Goal: Transaction & Acquisition: Purchase product/service

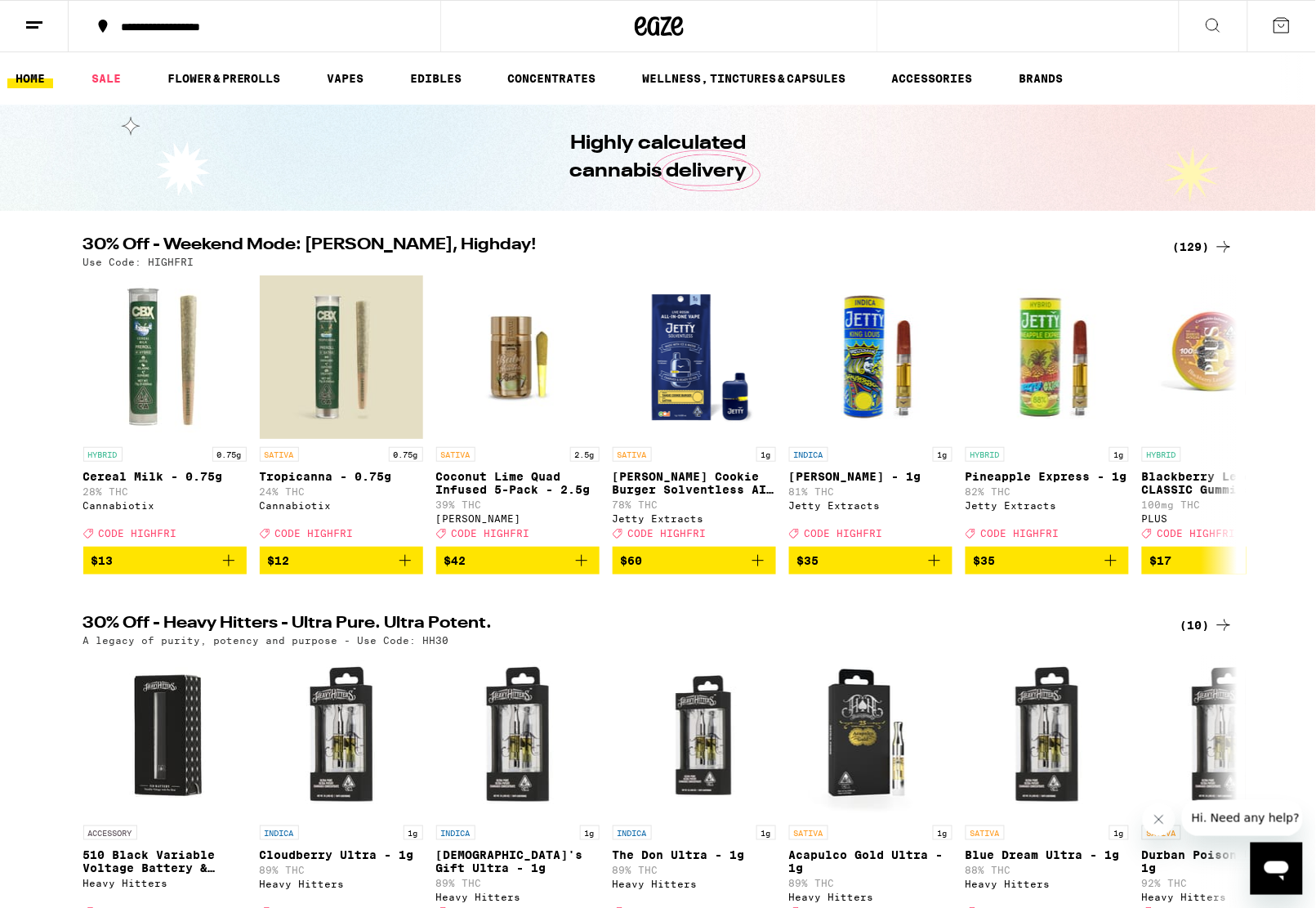
click at [1202, 245] on div "(129)" at bounding box center [1203, 247] width 61 height 20
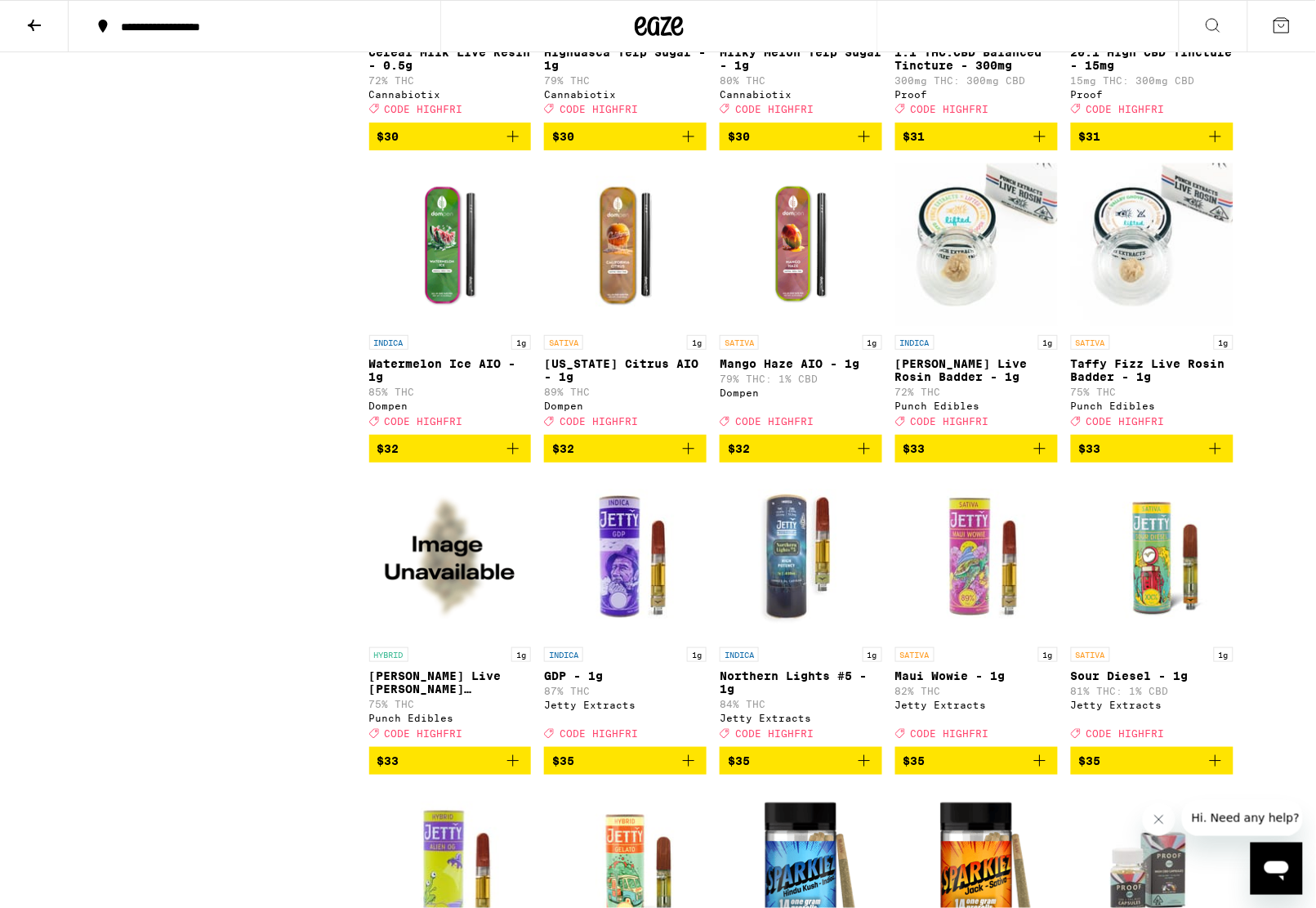
scroll to position [5686, 0]
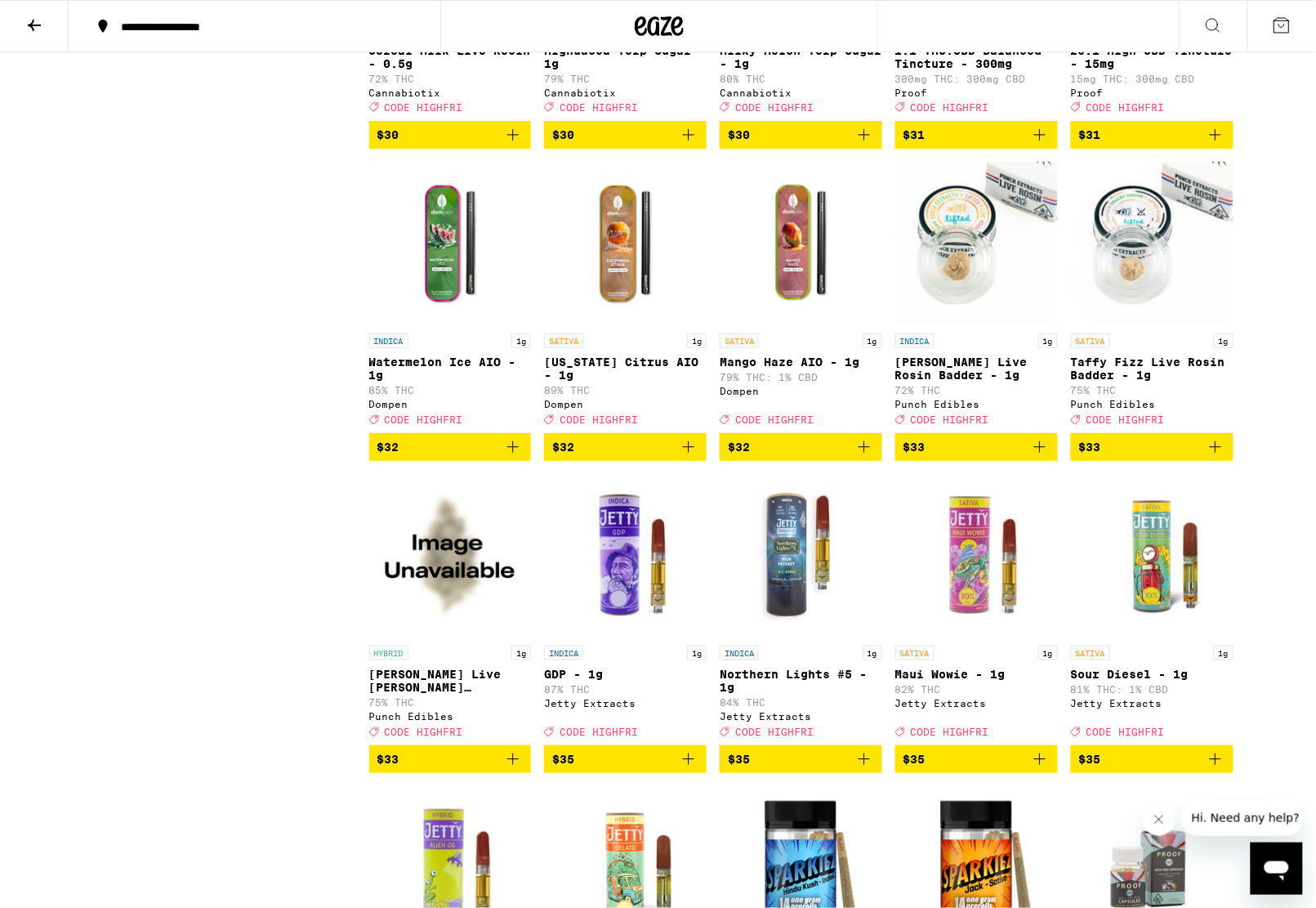
click at [688, 457] on icon "Add to bag" at bounding box center [689, 447] width 20 height 20
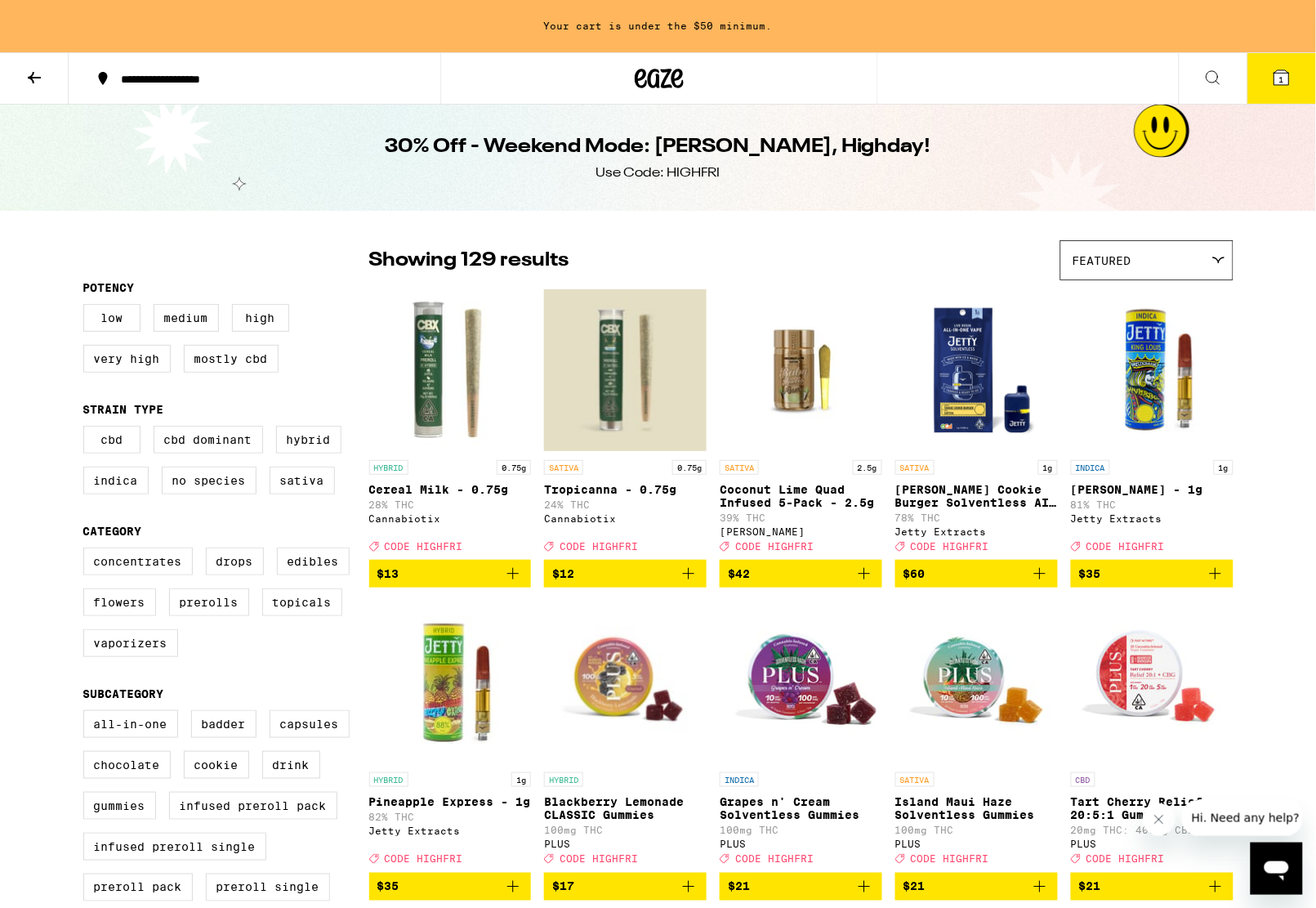
scroll to position [0, 0]
click at [136, 617] on label "Flowers" at bounding box center [119, 602] width 72 height 27
click at [87, 551] on input "Flowers" at bounding box center [87, 550] width 1 height 1
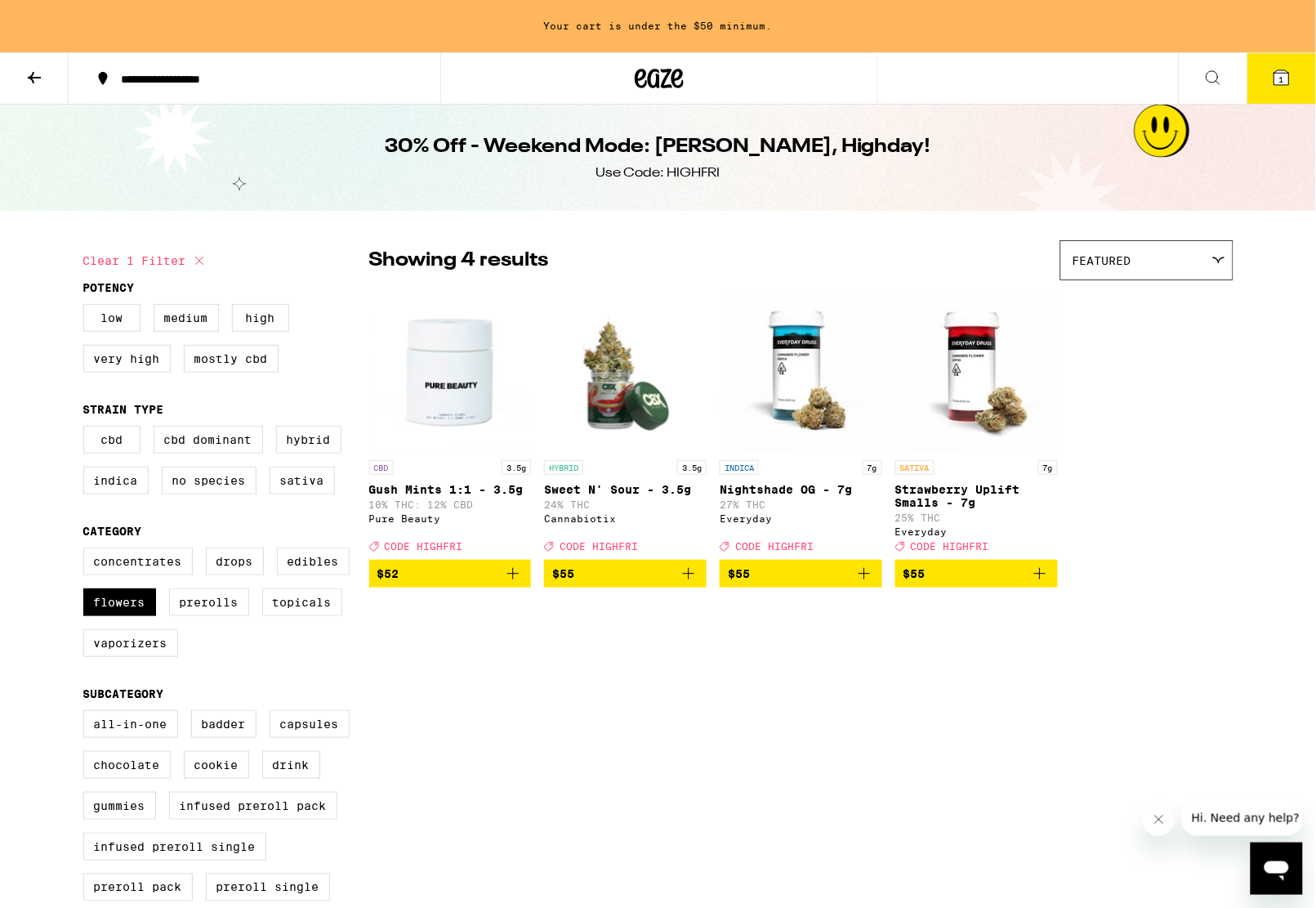
click at [1044, 583] on icon "Add to bag" at bounding box center [1041, 574] width 20 height 20
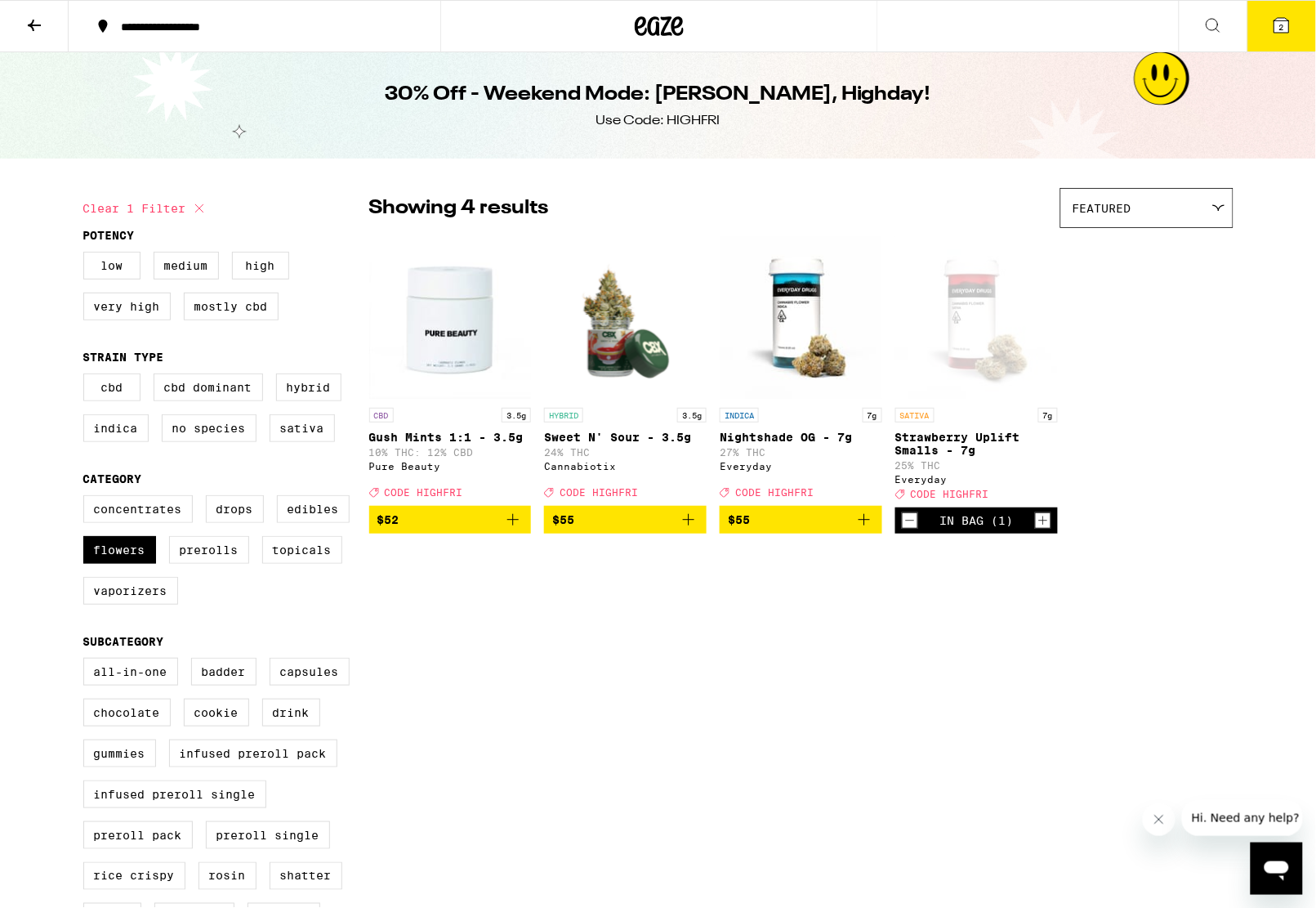
click at [862, 529] on icon "Add to bag" at bounding box center [864, 520] width 20 height 20
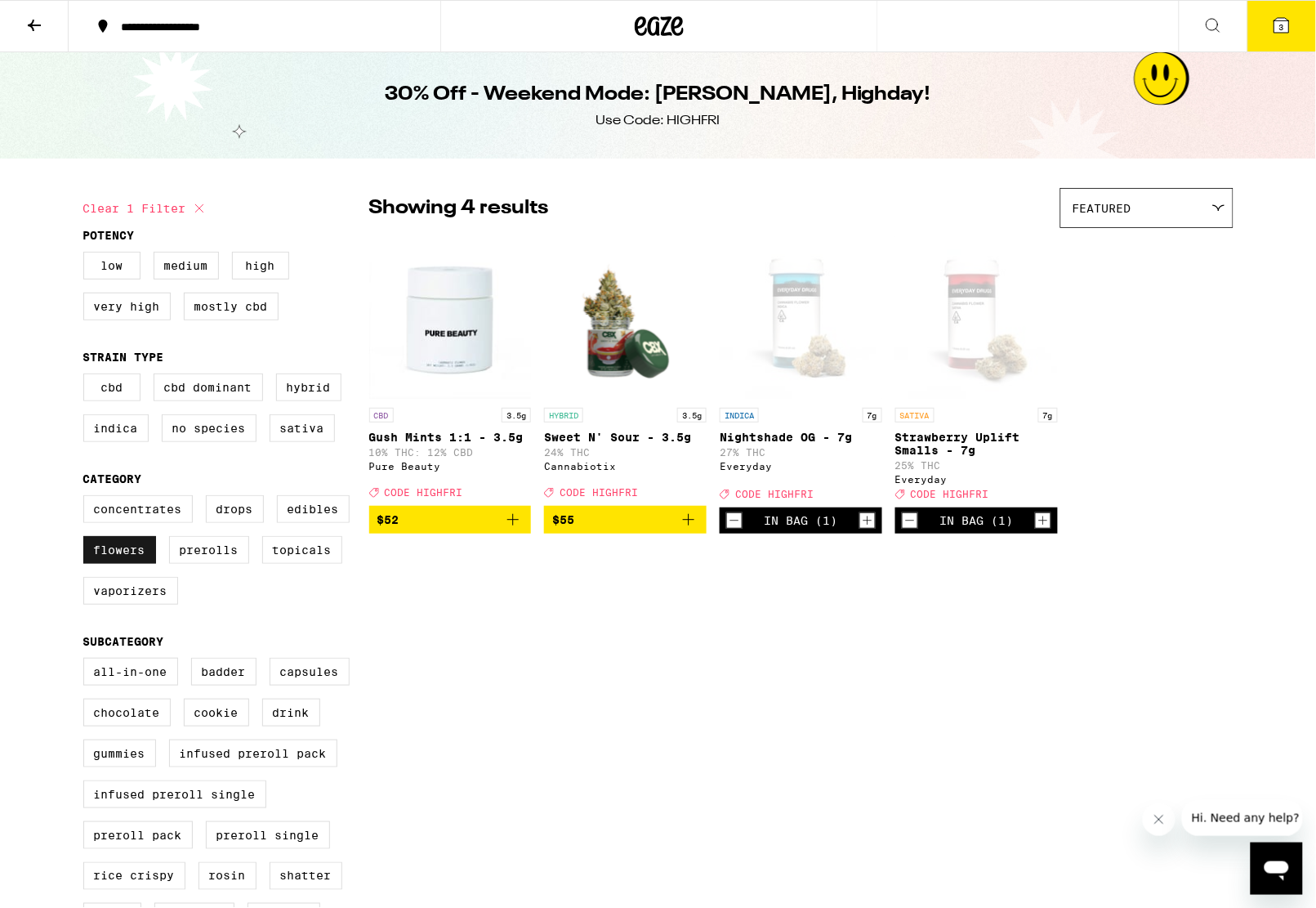
click at [115, 564] on label "Flowers" at bounding box center [119, 549] width 72 height 27
click at [87, 499] on input "Flowers" at bounding box center [87, 498] width 1 height 1
checkbox input "false"
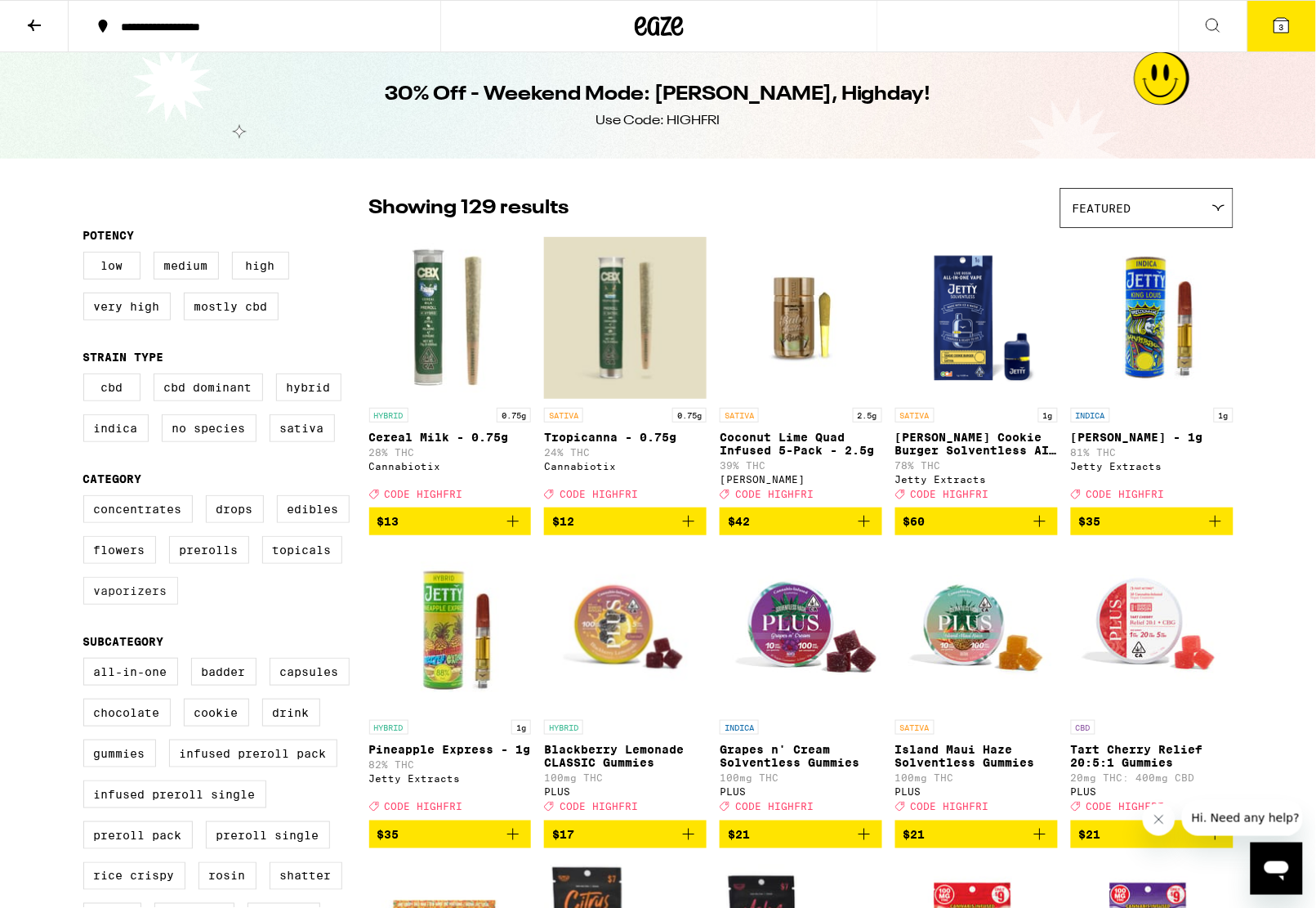
click at [135, 605] on label "Vaporizers" at bounding box center [131, 590] width 95 height 27
click at [87, 499] on input "Vaporizers" at bounding box center [87, 498] width 1 height 1
checkbox input "true"
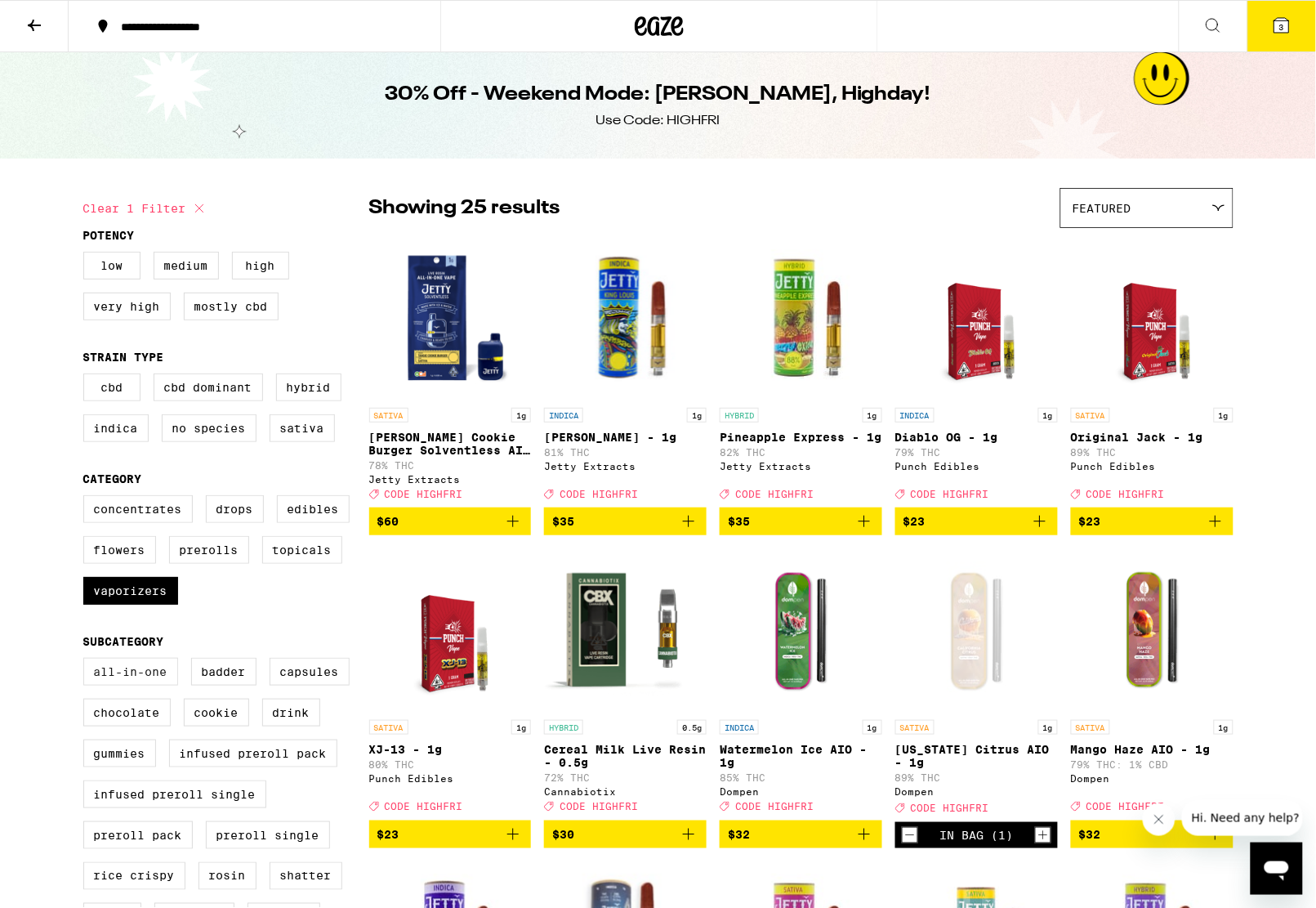
click at [108, 686] on label "All-In-One" at bounding box center [131, 672] width 95 height 27
click at [87, 662] on input "All-In-One" at bounding box center [87, 661] width 1 height 1
checkbox input "true"
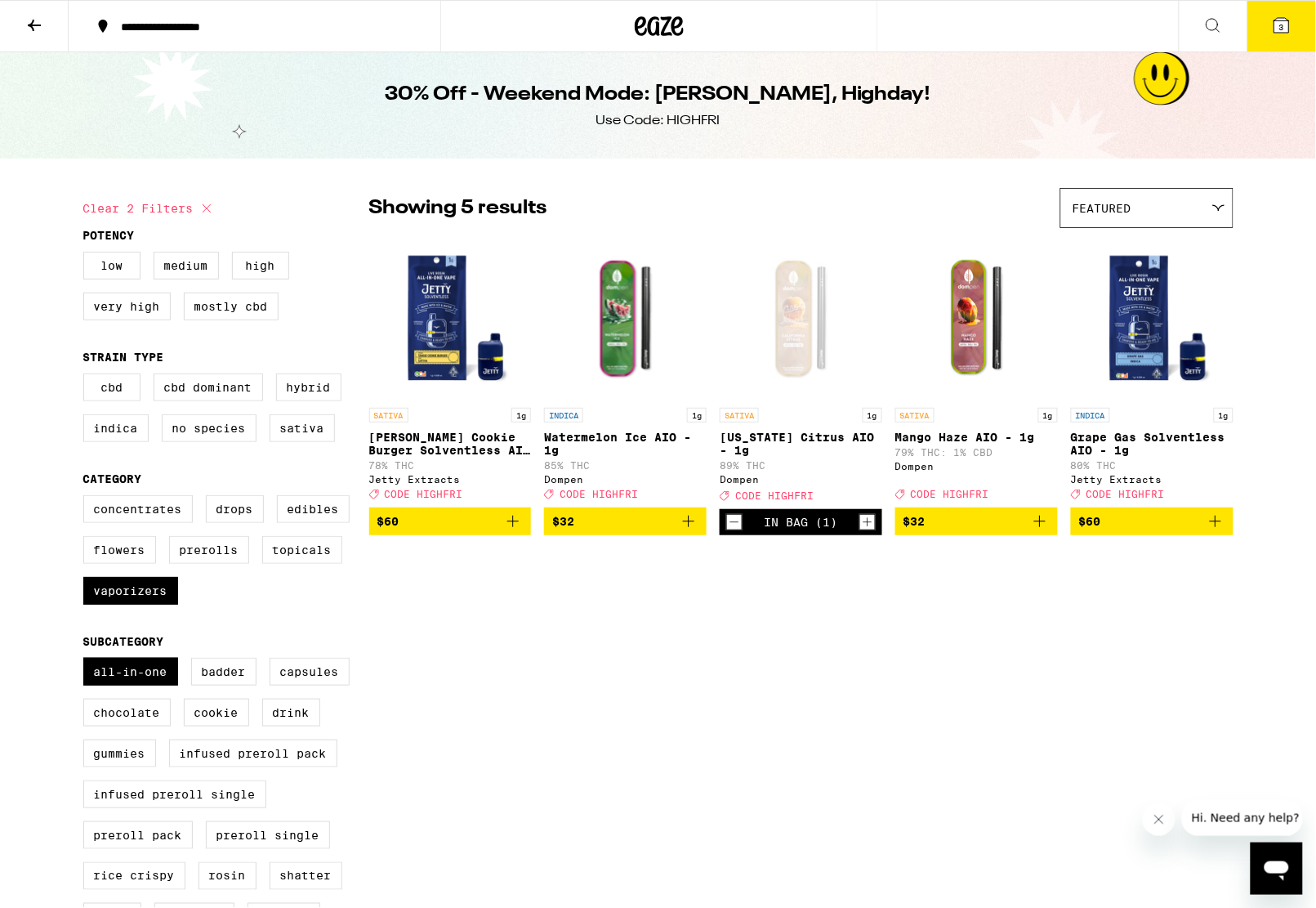
click at [1286, 23] on icon at bounding box center [1282, 26] width 15 height 15
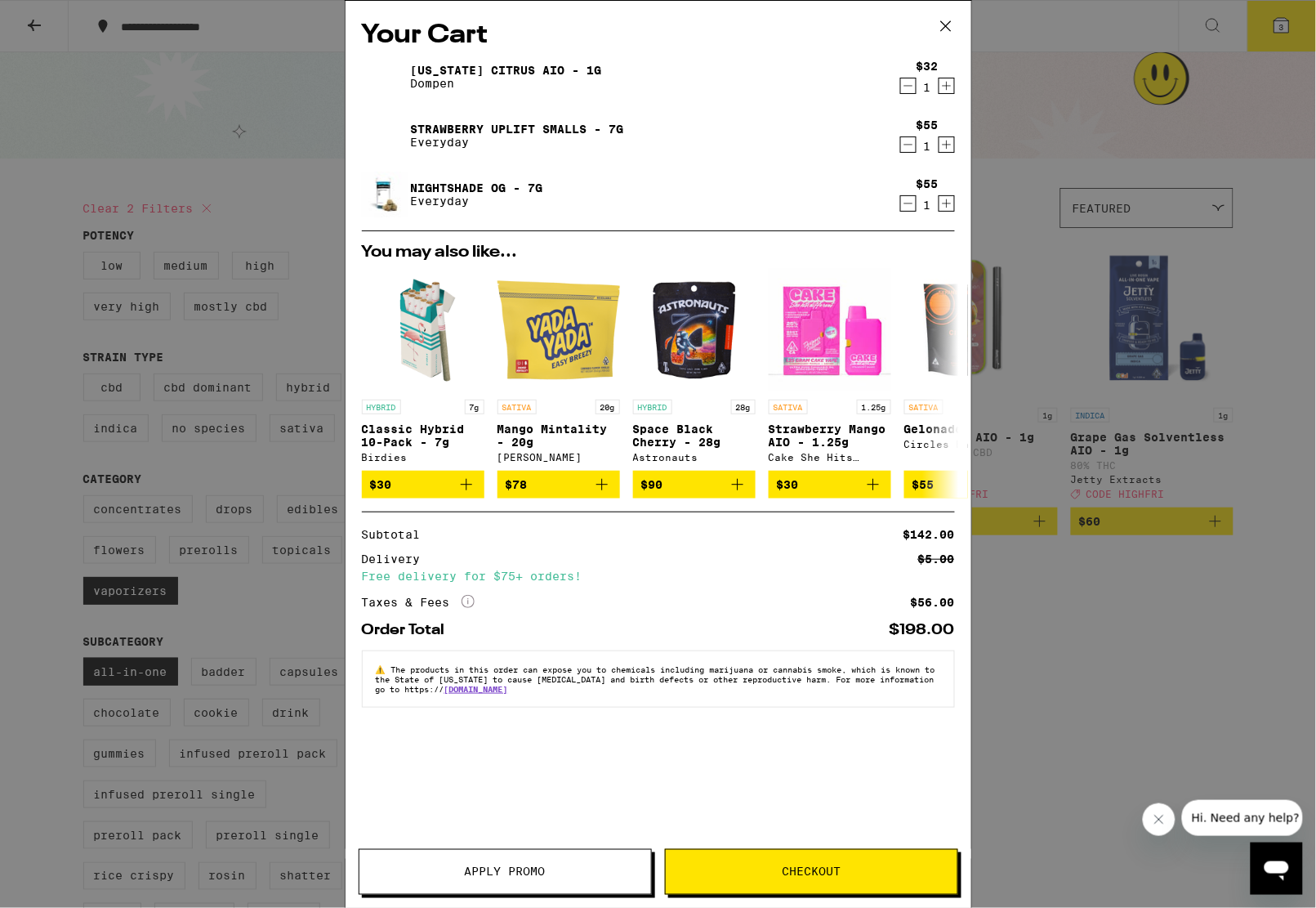
click at [944, 25] on icon at bounding box center [945, 27] width 10 height 10
